Goal: Find contact information: Find contact information

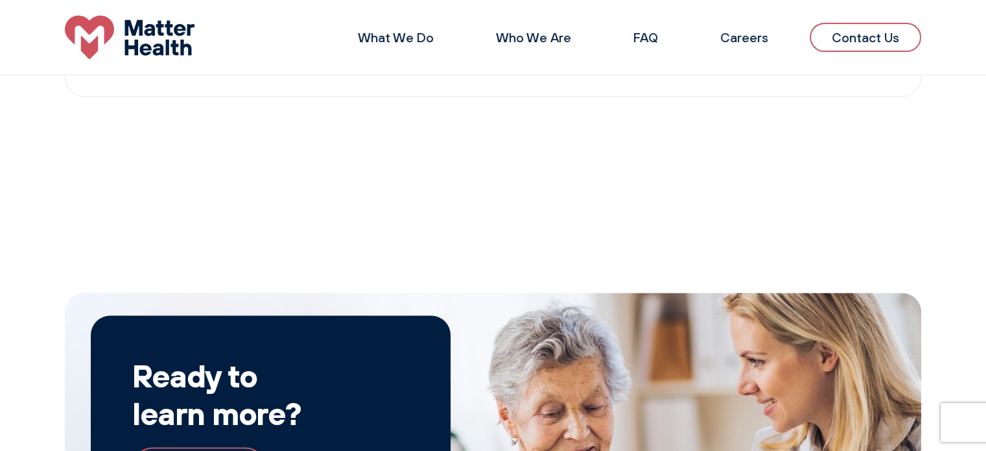
scroll to position [1927, 0]
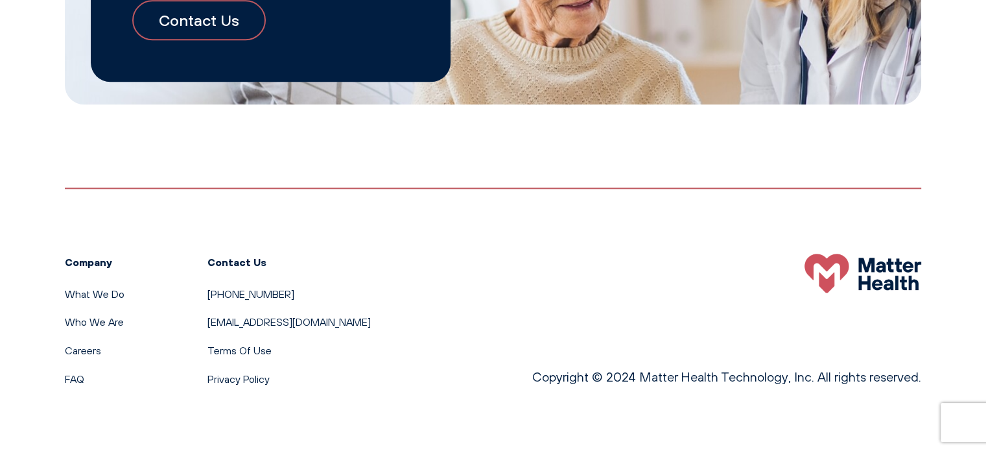
scroll to position [1492, 0]
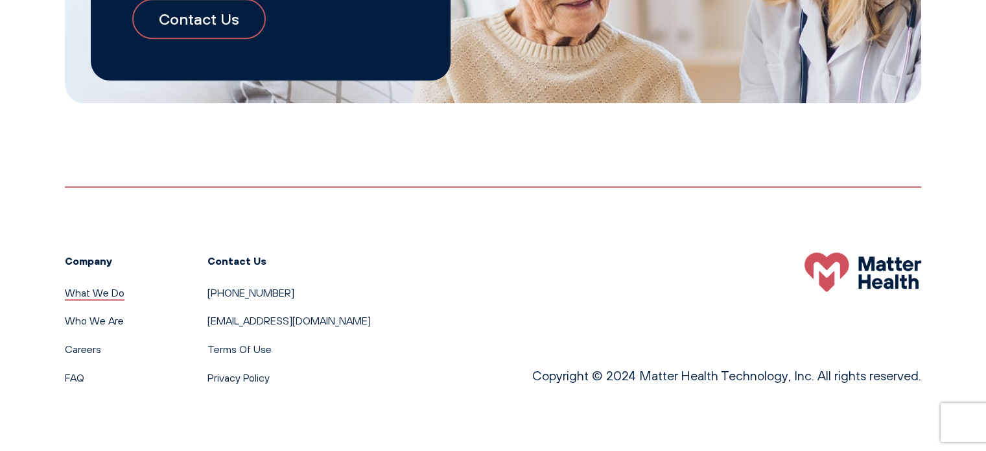
click at [93, 292] on link "What We Do" at bounding box center [95, 292] width 60 height 13
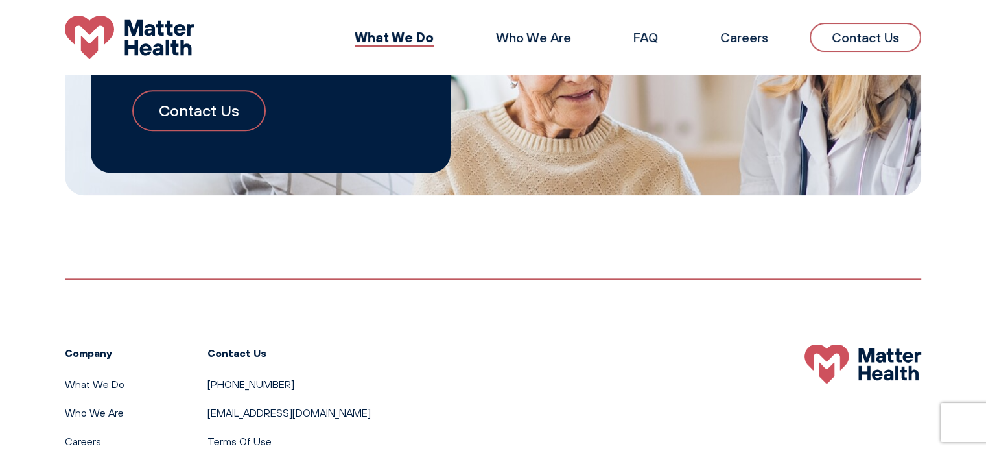
scroll to position [1403, 0]
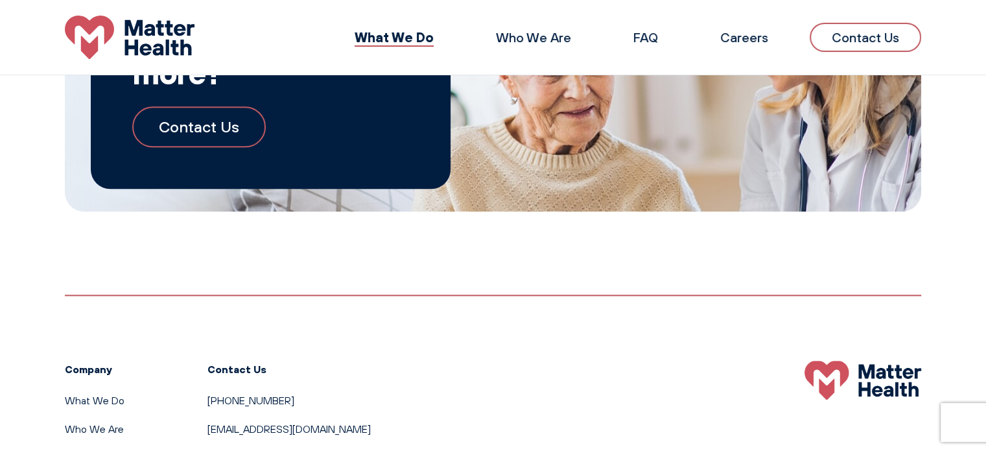
click at [225, 132] on link "Contact Us" at bounding box center [199, 126] width 134 height 40
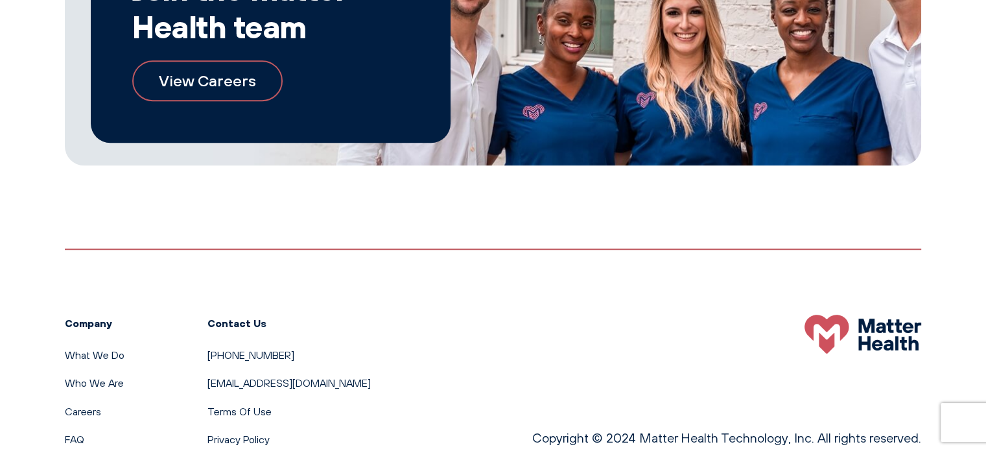
scroll to position [935, 0]
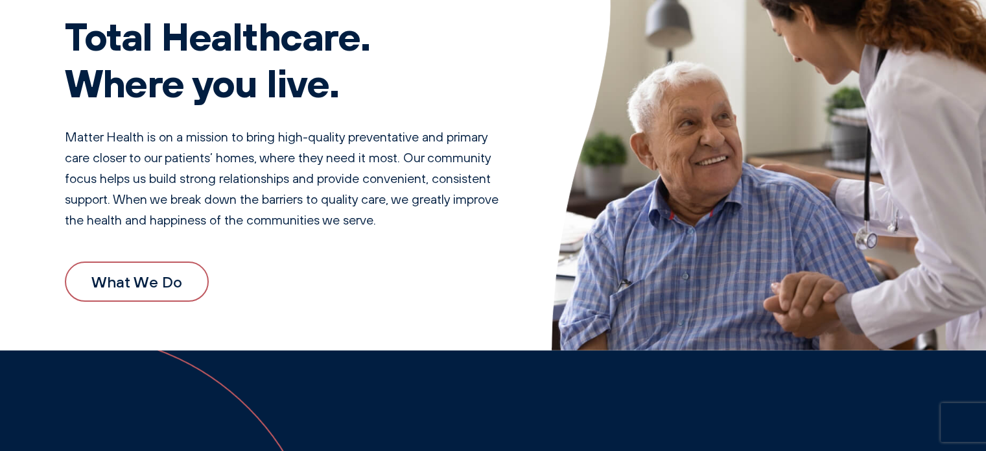
scroll to position [151, 0]
